Goal: Find specific page/section: Find specific page/section

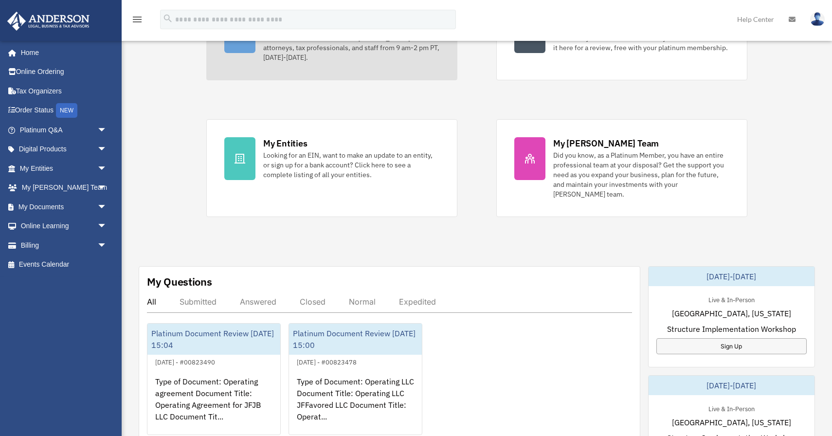
scroll to position [129, 0]
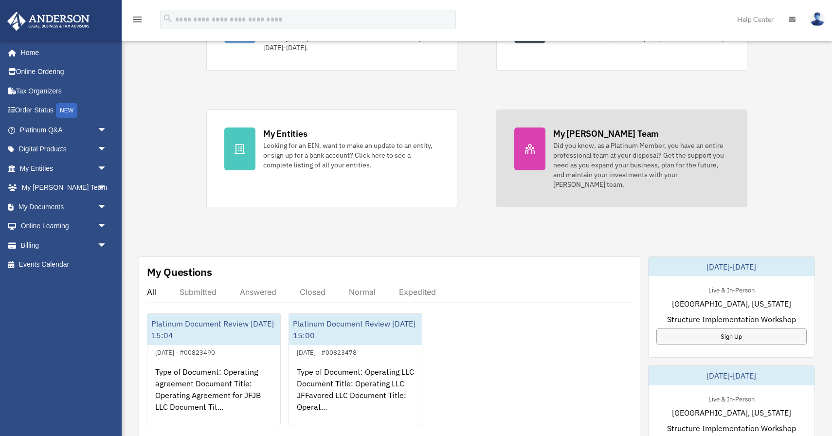
click at [543, 146] on div at bounding box center [529, 148] width 31 height 43
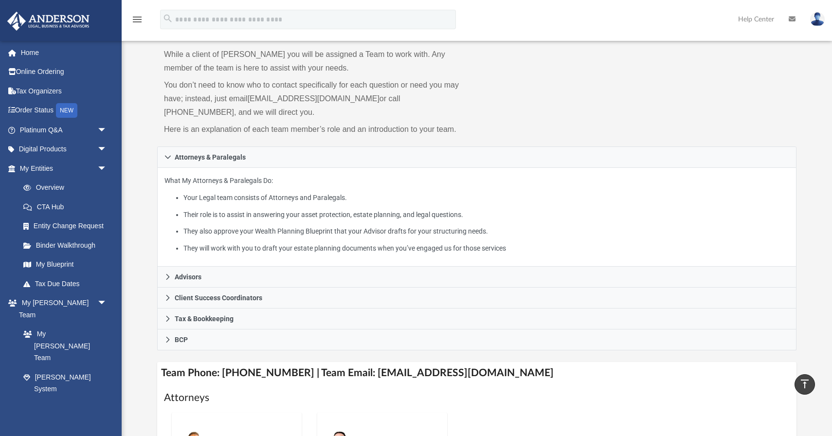
scroll to position [10, 0]
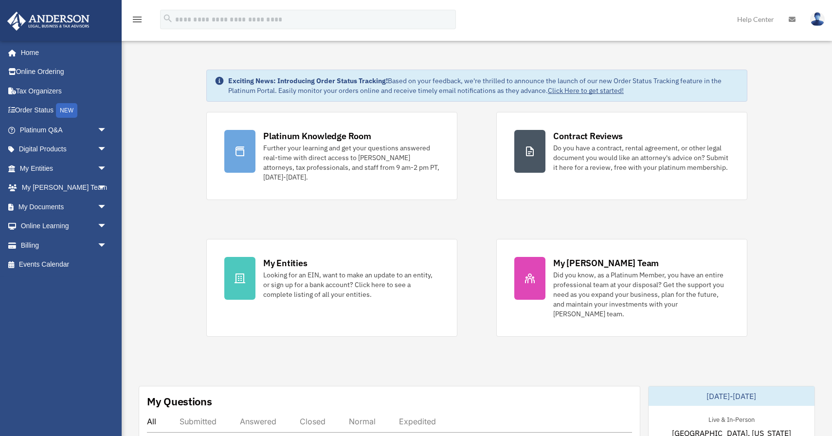
scroll to position [129, 0]
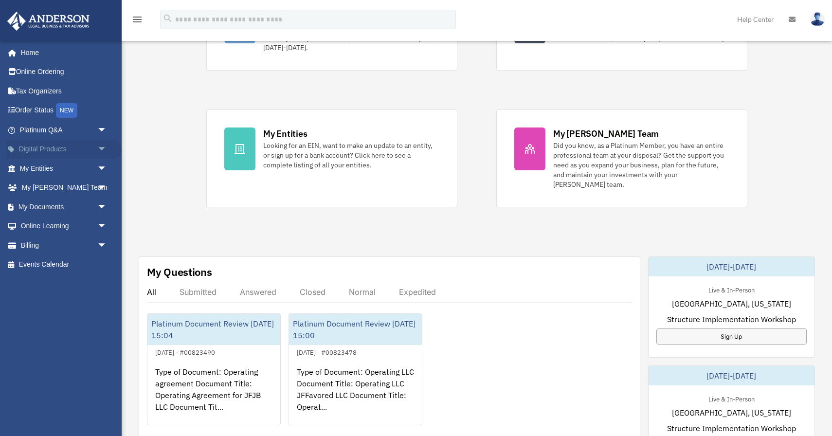
click at [98, 151] on span "arrow_drop_down" at bounding box center [106, 150] width 19 height 20
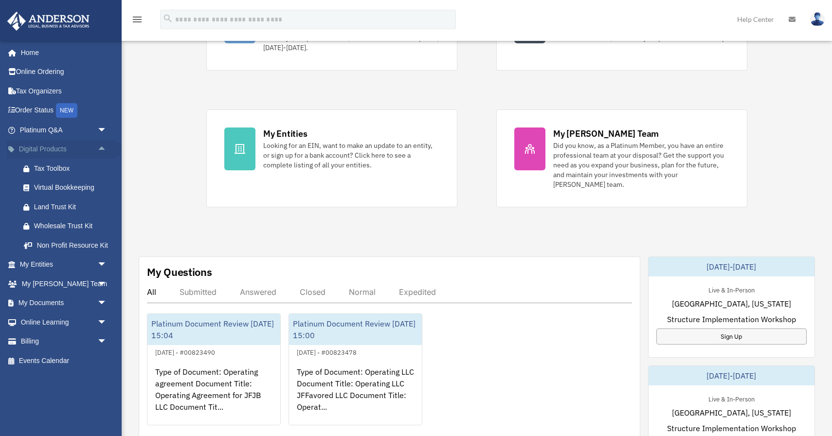
click at [98, 151] on span "arrow_drop_up" at bounding box center [106, 150] width 19 height 20
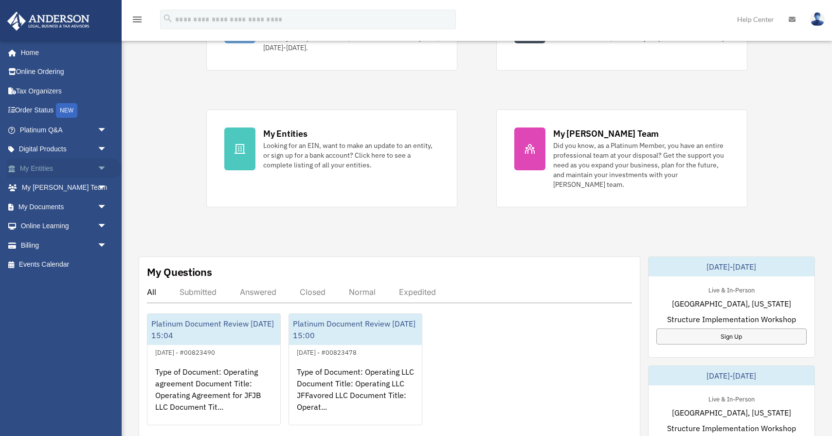
click at [106, 170] on span "arrow_drop_down" at bounding box center [106, 169] width 19 height 20
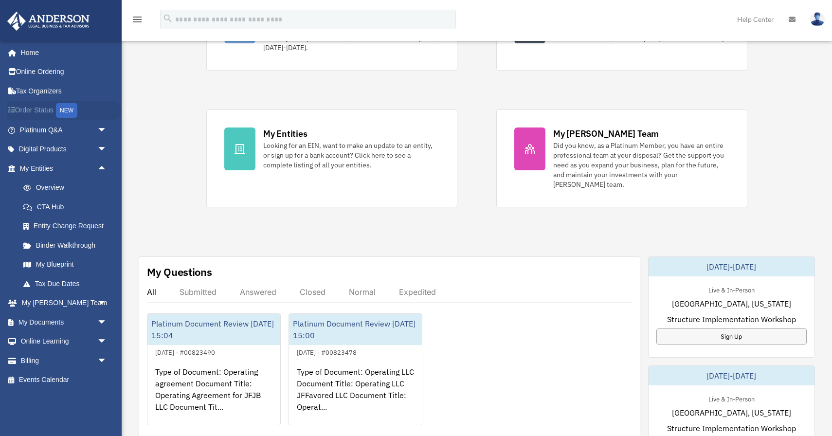
click at [58, 106] on link "Order Status NEW" at bounding box center [64, 111] width 115 height 20
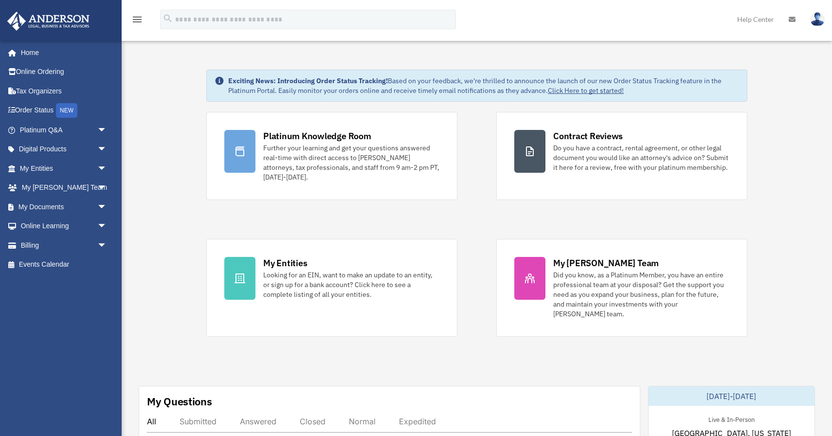
scroll to position [129, 0]
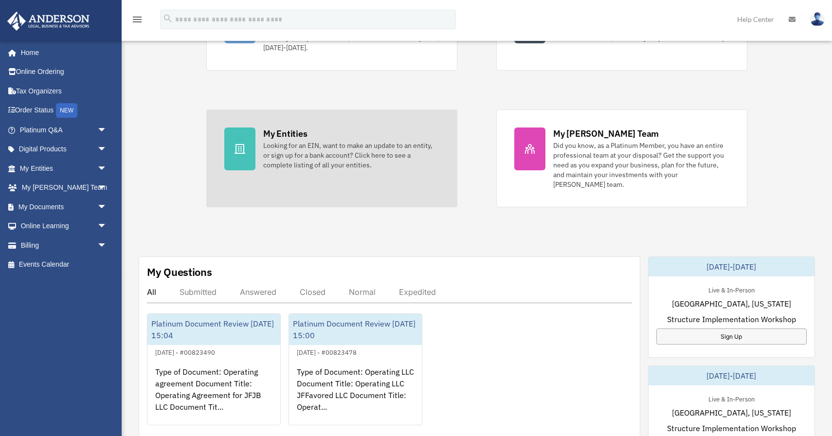
click at [266, 129] on div "My Entities" at bounding box center [285, 133] width 44 height 12
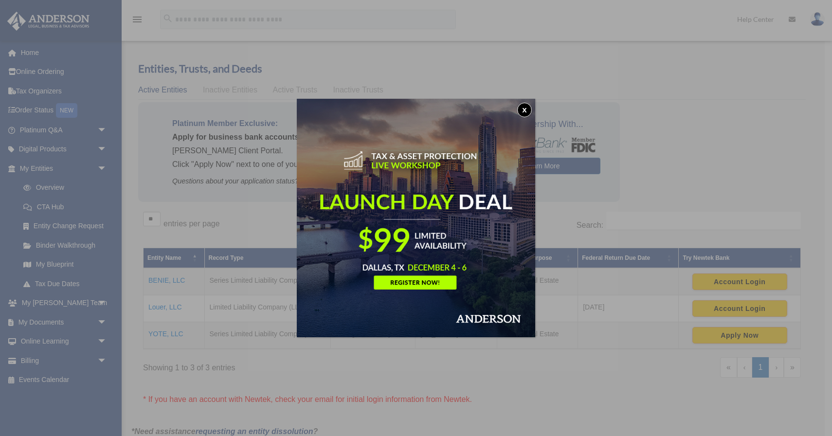
click at [522, 107] on button "x" at bounding box center [524, 110] width 15 height 15
